Goal: Task Accomplishment & Management: Complete application form

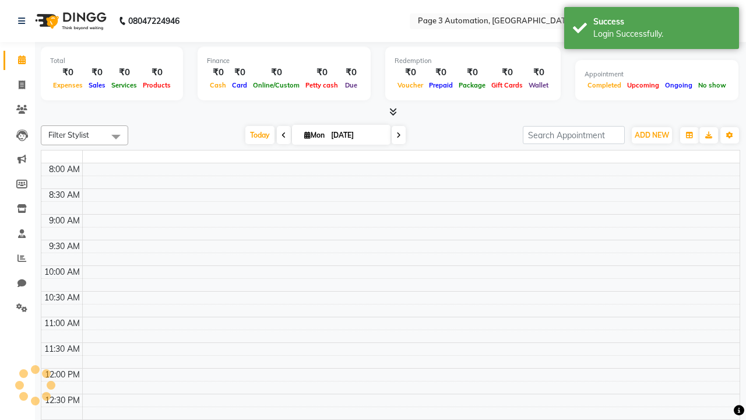
select select "en"
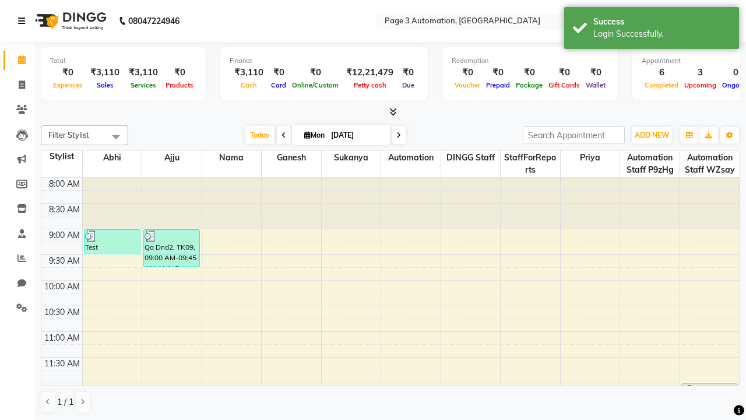
click at [24, 21] on icon at bounding box center [21, 21] width 7 height 8
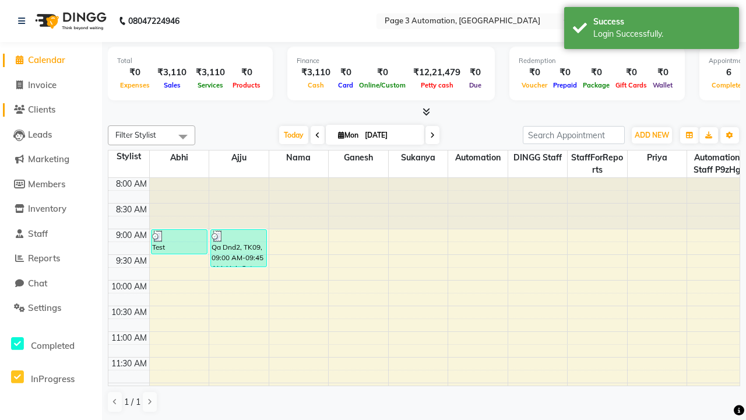
click at [51, 110] on span "Clients" at bounding box center [41, 109] width 27 height 11
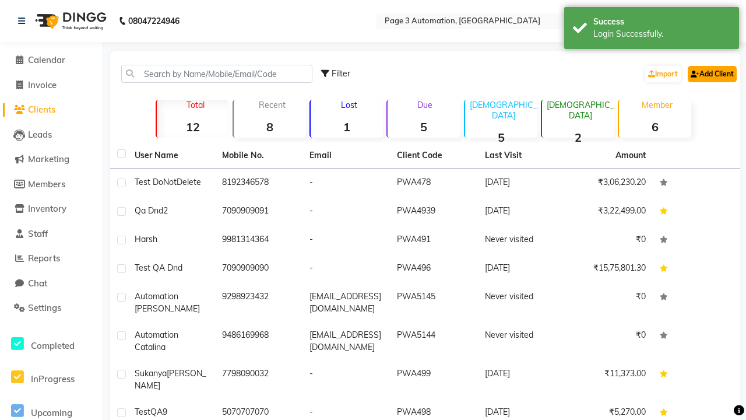
click at [711, 73] on link "Add Client" at bounding box center [712, 74] width 49 height 16
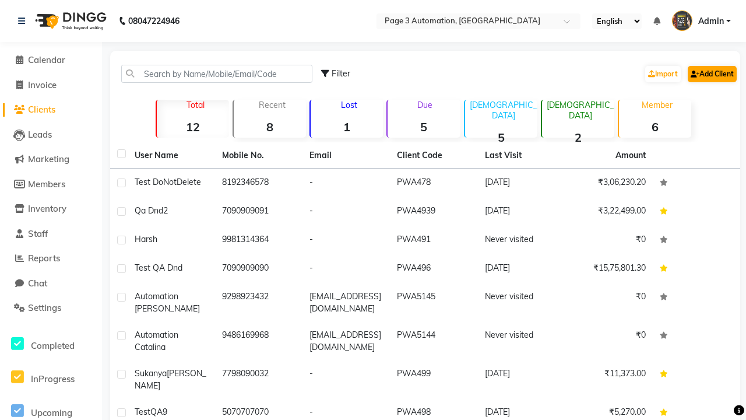
select select "22"
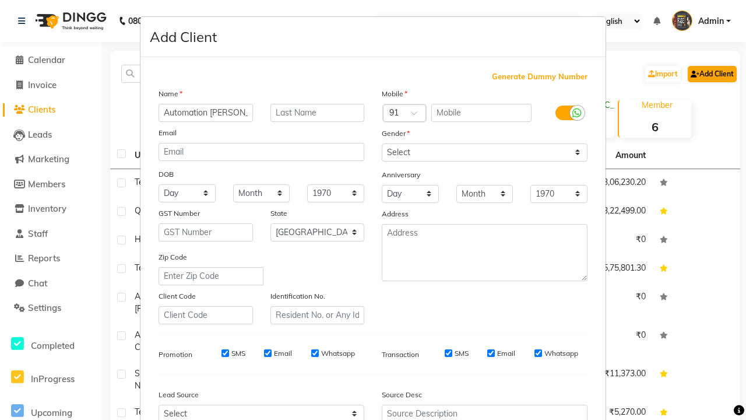
type input "Automation [PERSON_NAME]"
type input "9152973659"
type input "[EMAIL_ADDRESS][DOMAIN_NAME]"
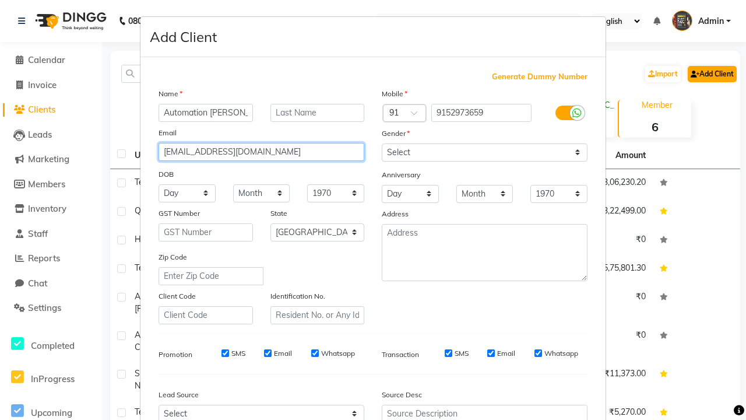
select select "[DEMOGRAPHIC_DATA]"
type input "[EMAIL_ADDRESS][DOMAIN_NAME]"
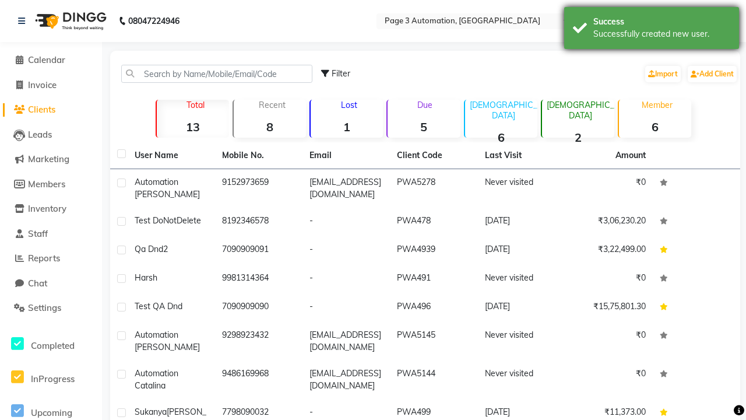
click at [652, 30] on div "Successfully created new user." at bounding box center [661, 34] width 137 height 12
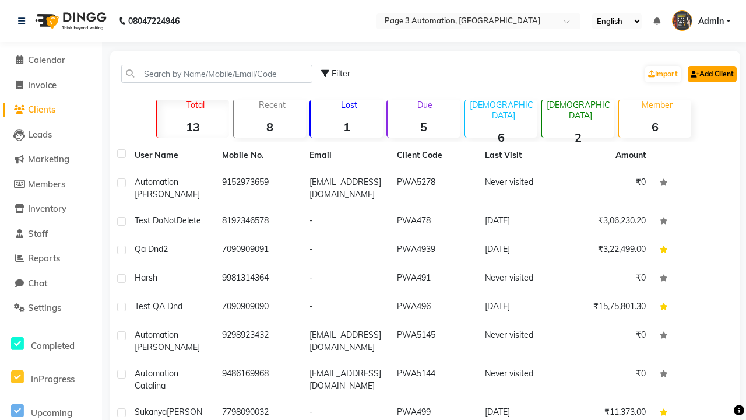
click at [711, 73] on link "Add Client" at bounding box center [712, 74] width 49 height 16
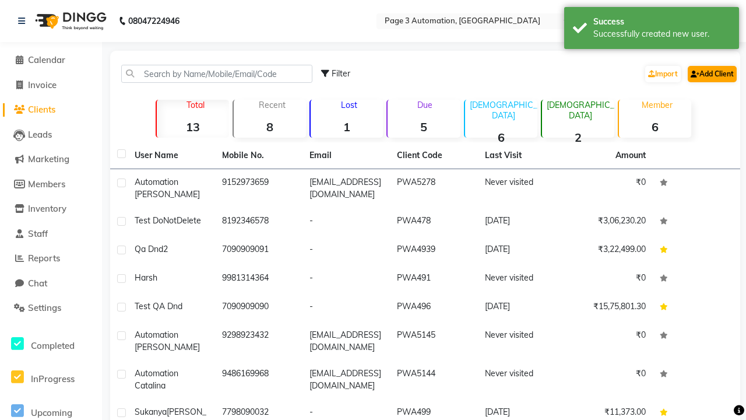
select select "22"
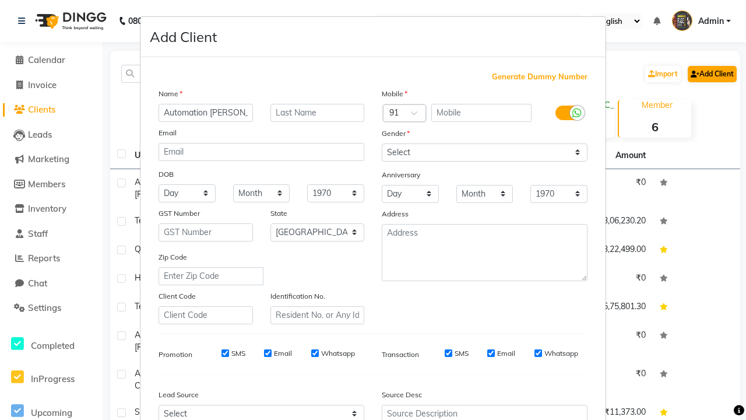
type input "Automation [PERSON_NAME]"
type input "9751795452"
type input "[EMAIL_ADDRESS][DOMAIN_NAME]"
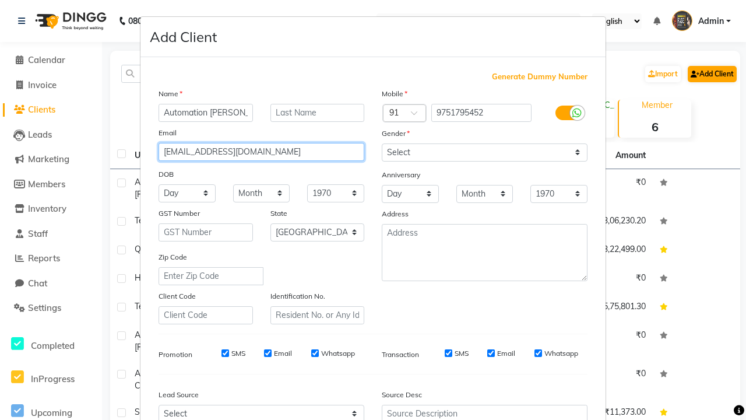
select select "[DEMOGRAPHIC_DATA]"
type input "[EMAIL_ADDRESS][DOMAIN_NAME]"
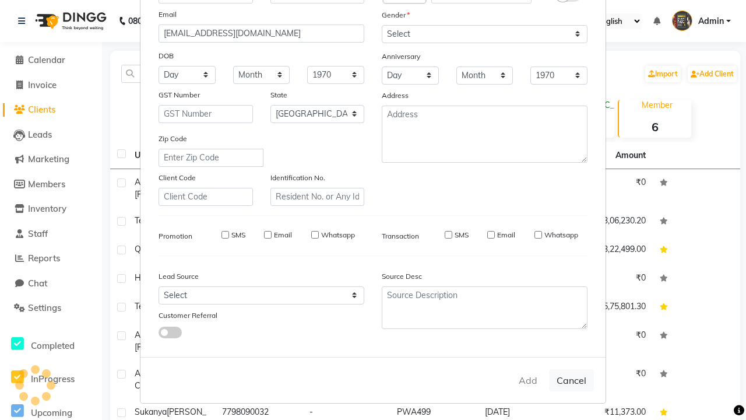
select select
select select "null"
select select
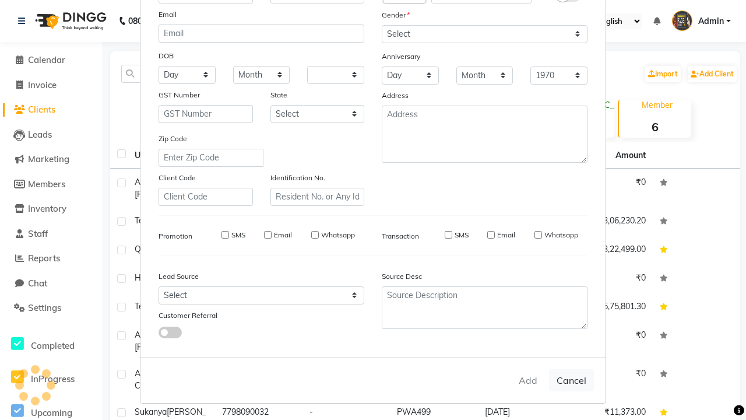
select select
checkbox input "false"
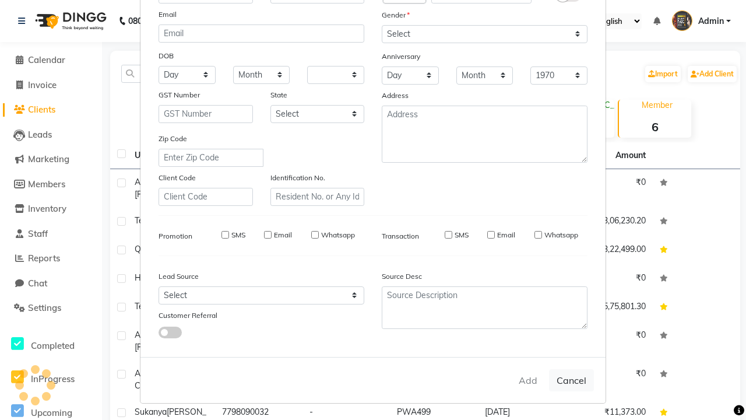
checkbox input "false"
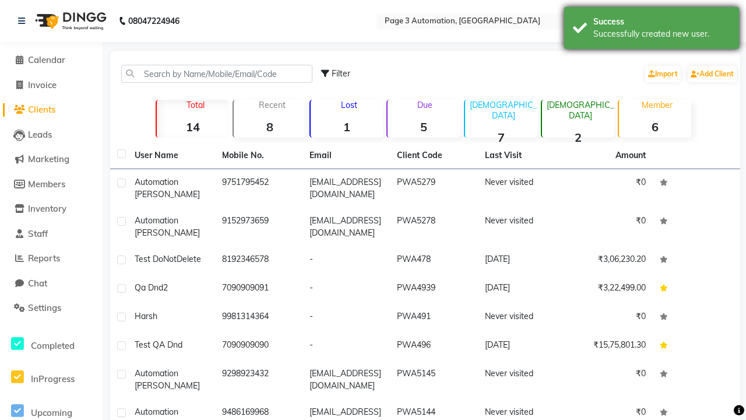
click at [652, 30] on div "Successfully created new user." at bounding box center [661, 34] width 137 height 12
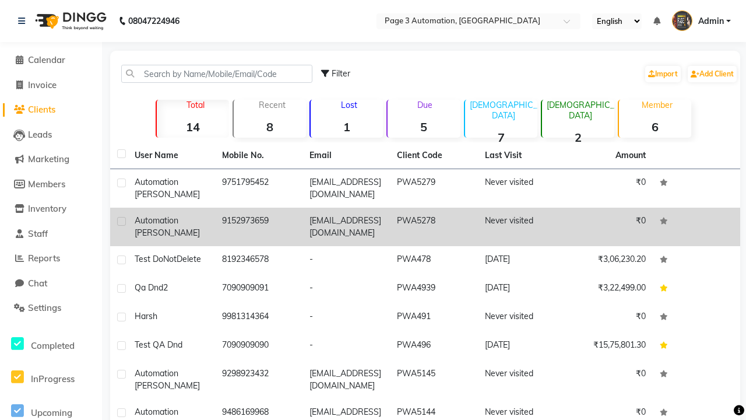
click at [121, 221] on label at bounding box center [121, 221] width 9 height 9
click at [121, 221] on input "checkbox" at bounding box center [121, 222] width 8 height 8
checkbox input "true"
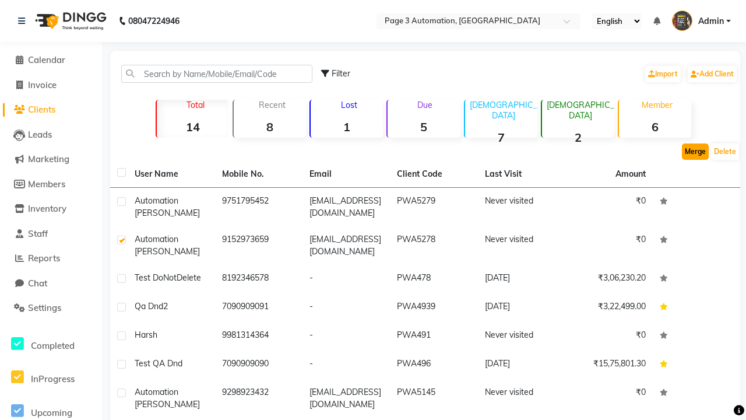
click at [695, 152] on button "Merge" at bounding box center [695, 151] width 27 height 16
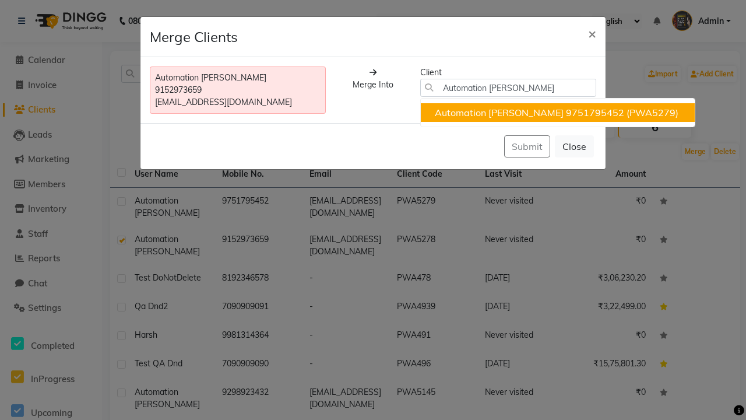
click at [566, 113] on ngb-highlight "9751795452" at bounding box center [595, 113] width 58 height 12
type input "9751795452"
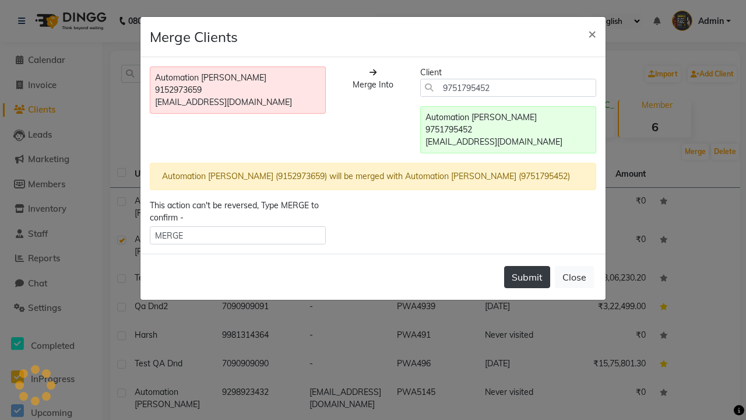
type input "MERGE"
click at [527, 277] on button "Submit" at bounding box center [527, 277] width 46 height 22
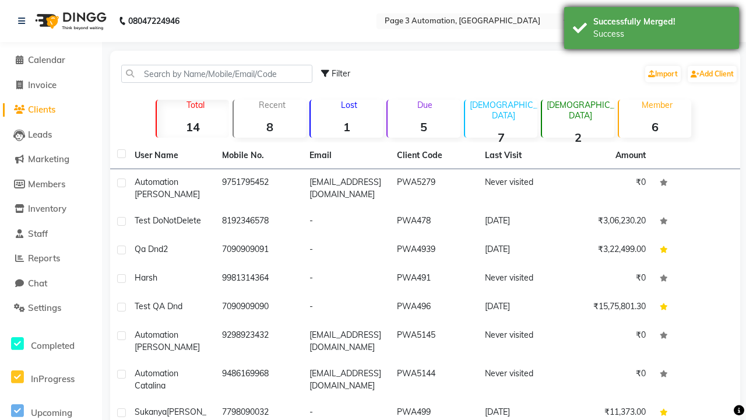
click at [652, 30] on div "Success" at bounding box center [661, 34] width 137 height 12
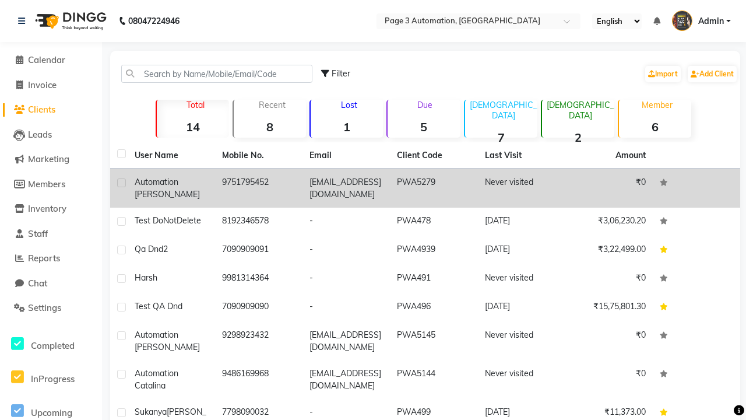
click at [121, 182] on label at bounding box center [121, 182] width 9 height 9
click at [121, 182] on input "checkbox" at bounding box center [121, 184] width 8 height 8
checkbox input "true"
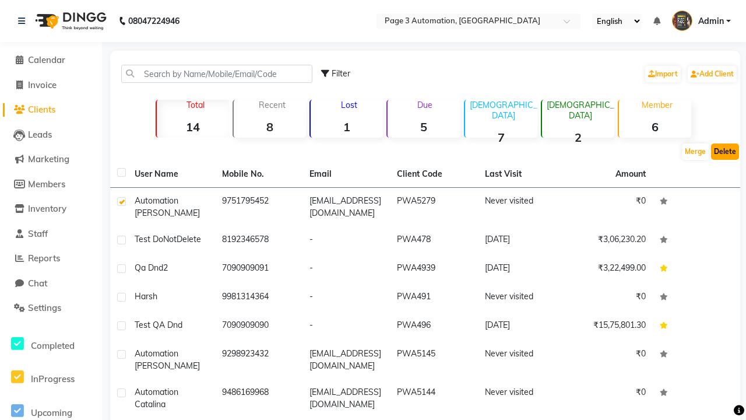
click at [725, 152] on button "Delete" at bounding box center [725, 151] width 28 height 16
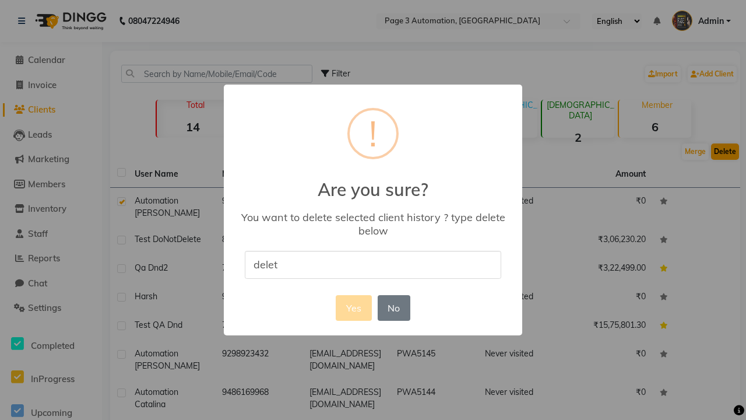
type input "delete"
click at [353, 307] on button "Yes" at bounding box center [354, 308] width 36 height 26
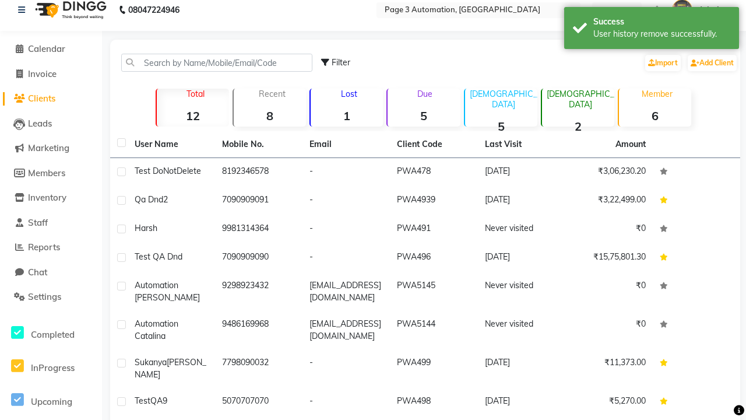
scroll to position [0, 0]
